Goal: Information Seeking & Learning: Learn about a topic

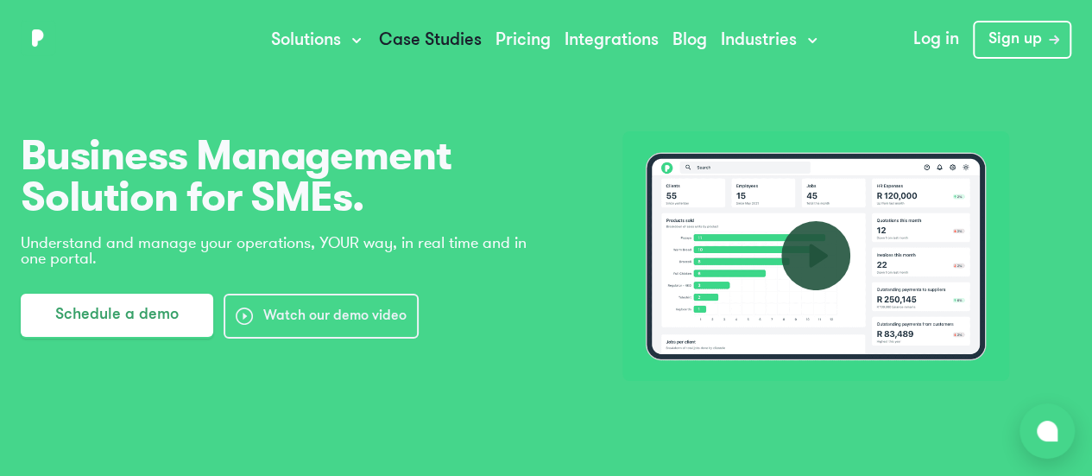
click at [438, 32] on link "Case Studies" at bounding box center [430, 40] width 103 height 17
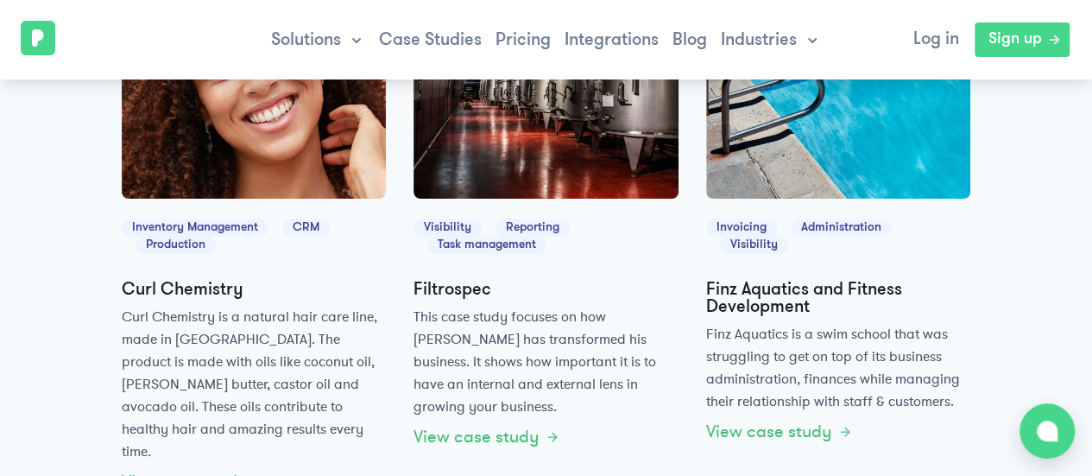
scroll to position [338, 0]
click at [460, 428] on link "View case study" at bounding box center [486, 436] width 146 height 17
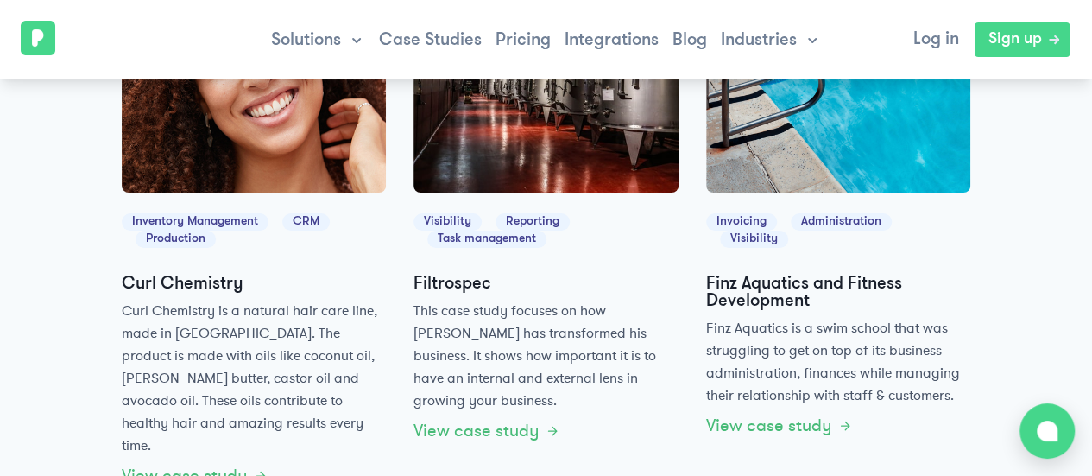
scroll to position [344, 0]
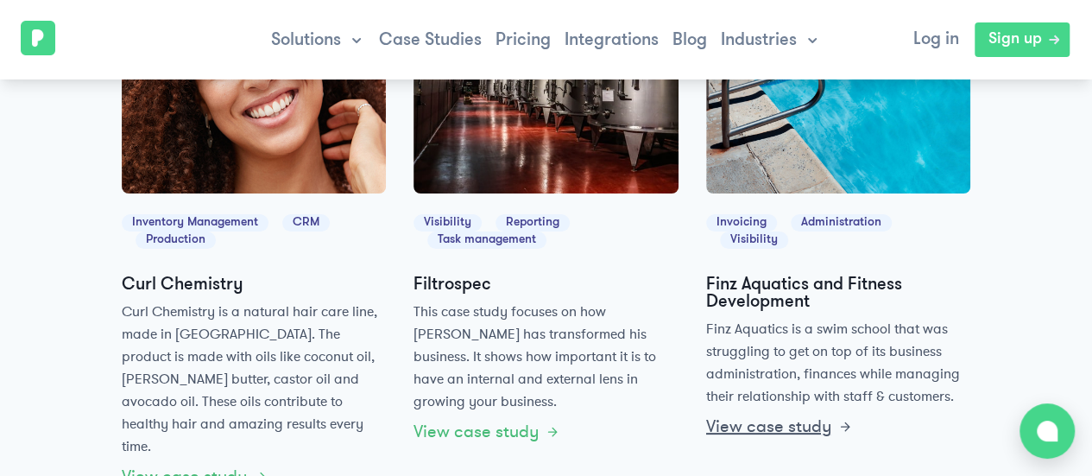
click at [801, 418] on link "View case study" at bounding box center [779, 426] width 146 height 17
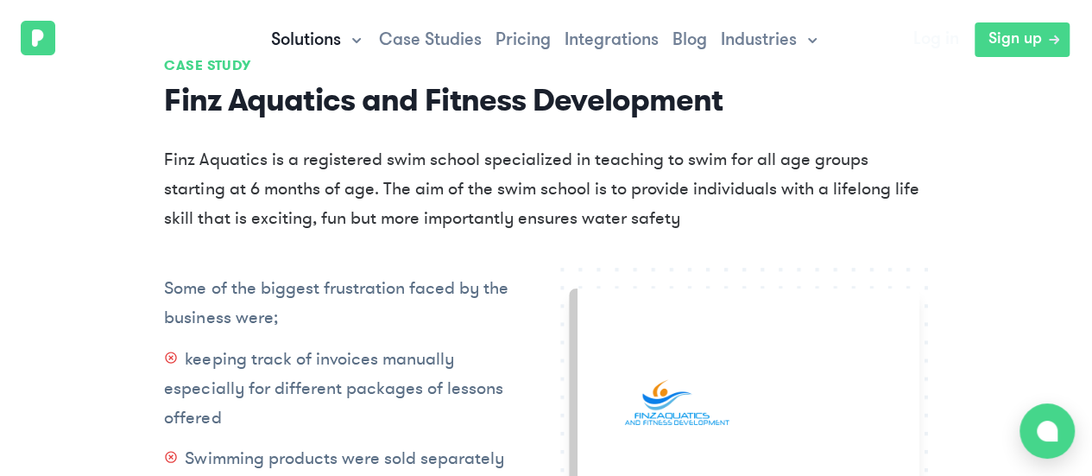
click at [280, 41] on span "Solutions" at bounding box center [306, 40] width 70 height 21
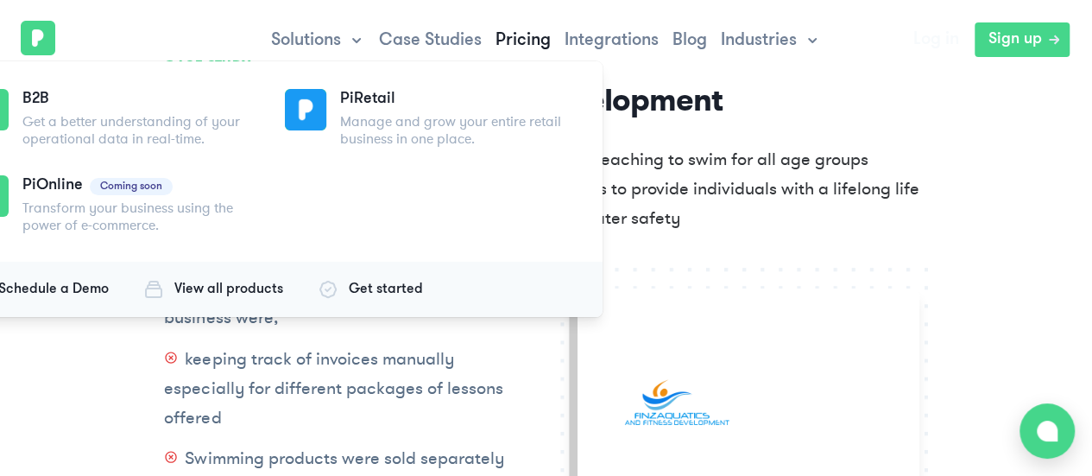
click at [514, 39] on link "Pricing" at bounding box center [522, 40] width 55 height 17
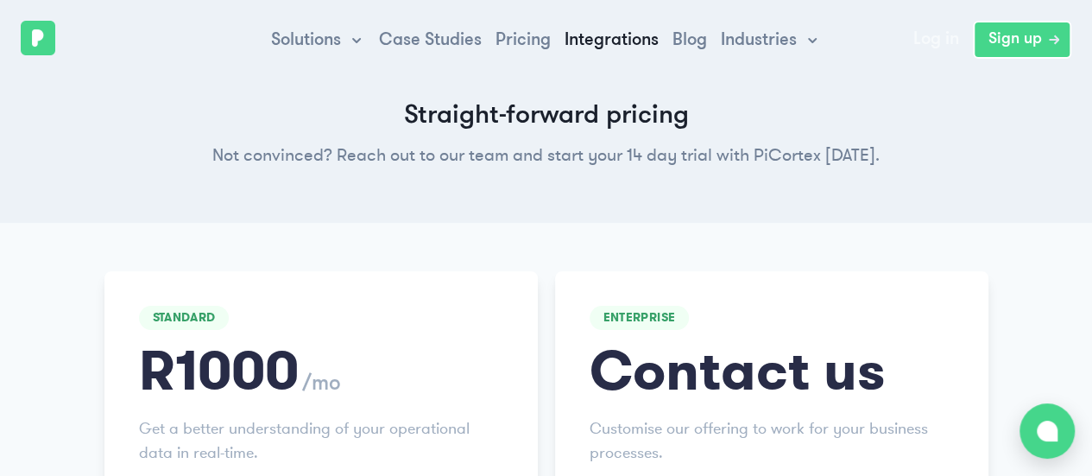
click at [640, 39] on link "Integrations" at bounding box center [612, 40] width 94 height 17
click at [339, 35] on span "Solutions" at bounding box center [306, 40] width 70 height 21
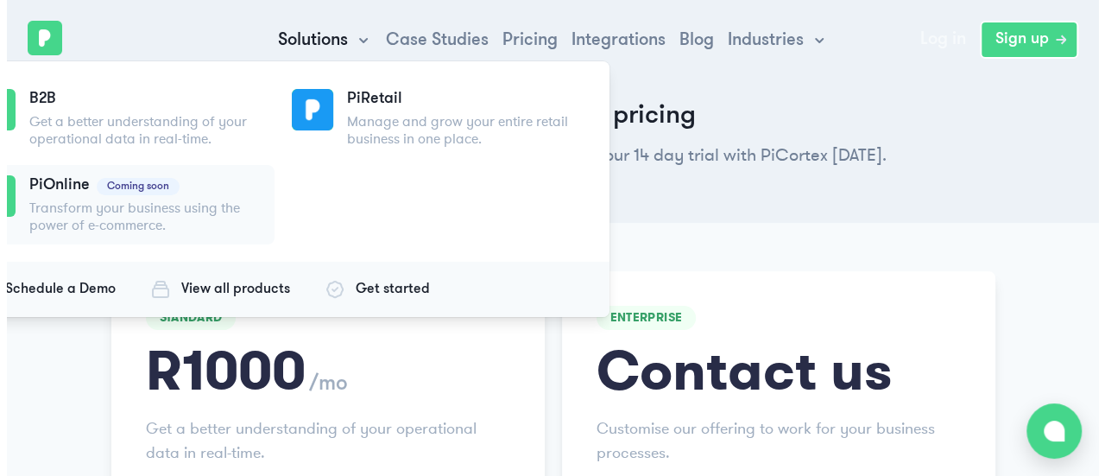
scroll to position [3, 0]
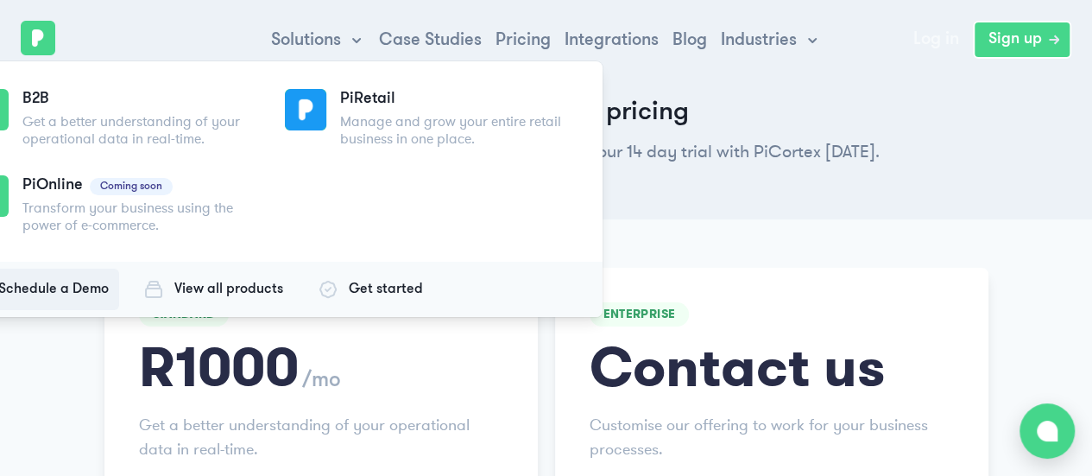
click at [85, 283] on span "Schedule a Demo" at bounding box center [53, 289] width 110 height 21
